Goal: Navigation & Orientation: Find specific page/section

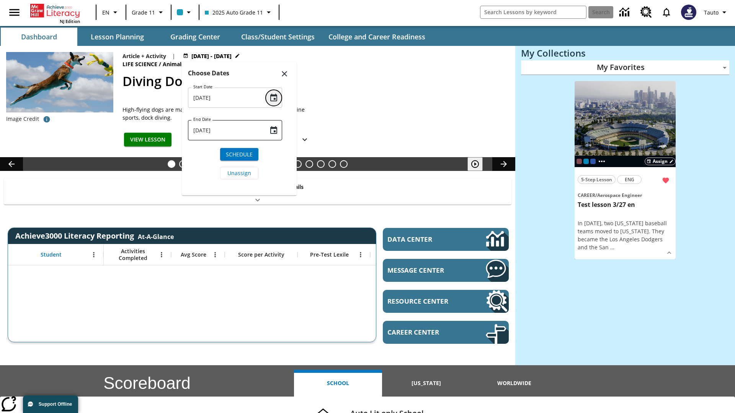
click at [270, 98] on icon "Choose date, selected date is Aug 26, 2025" at bounding box center [273, 98] width 7 height 8
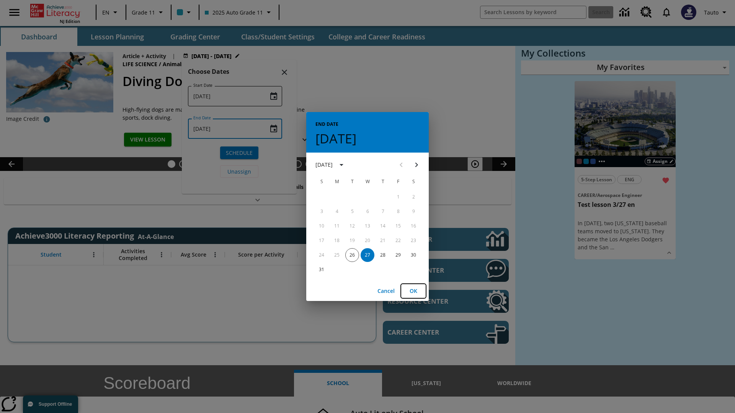
click at [413, 291] on button "OK" at bounding box center [413, 291] width 24 height 14
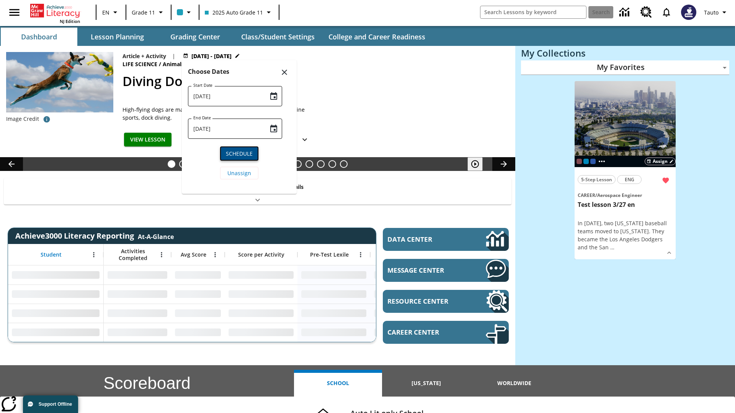
click at [239, 153] on span "Schedule" at bounding box center [239, 154] width 27 height 8
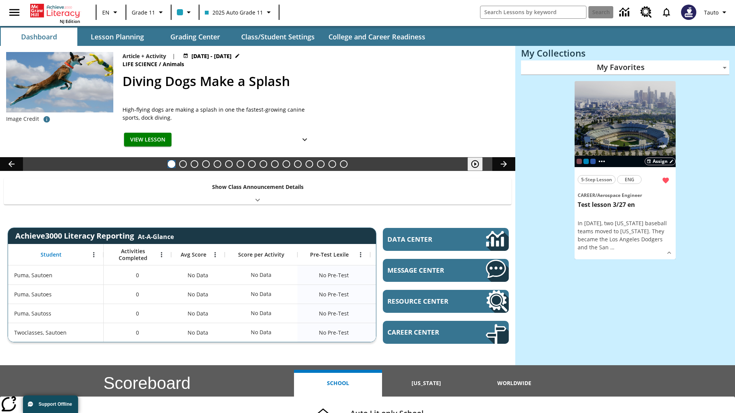
click at [171, 164] on button "Diving Dogs Make a Splash" at bounding box center [172, 164] width 8 height 8
